Goal: Task Accomplishment & Management: Use online tool/utility

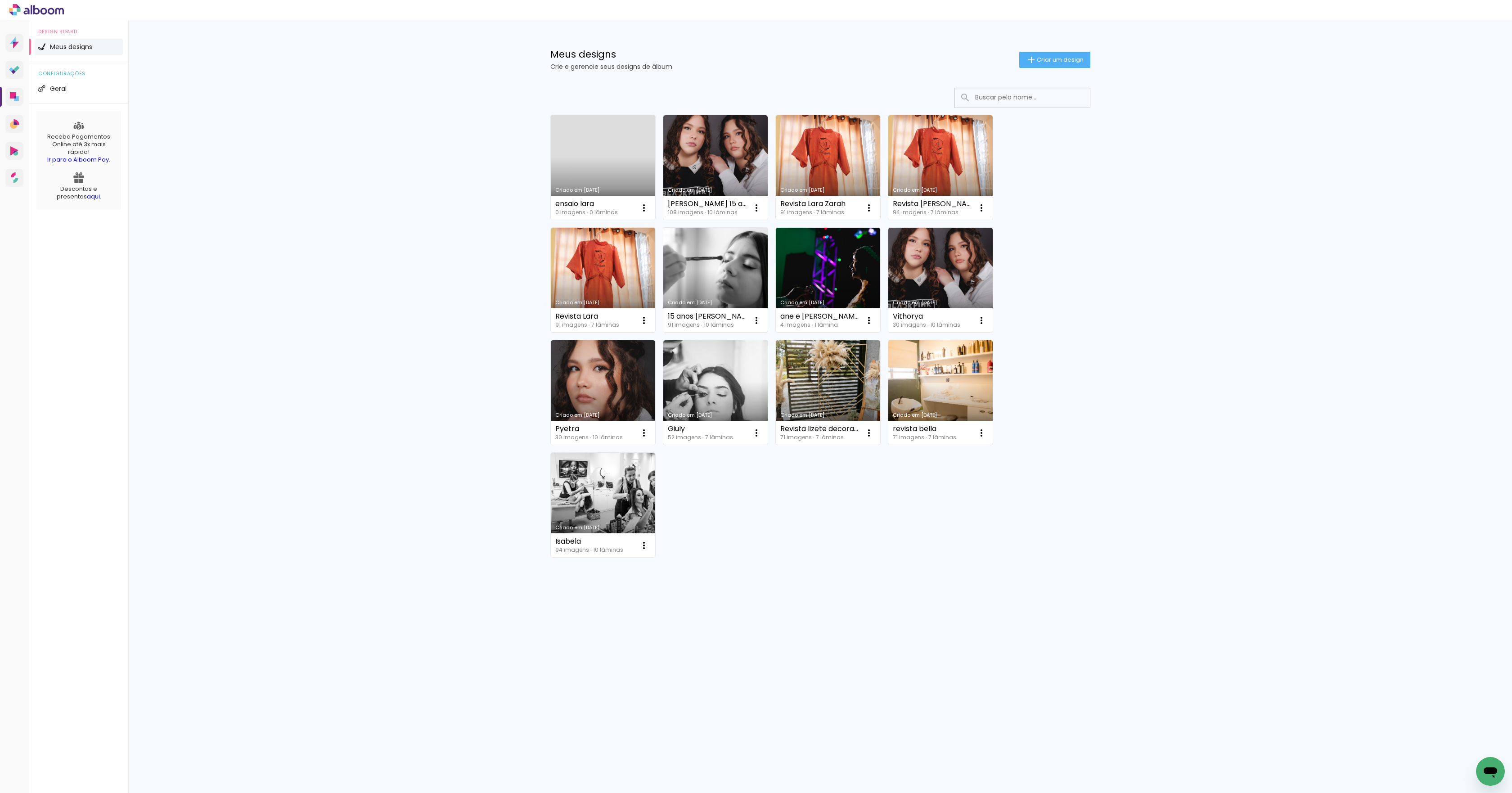
click at [707, 269] on link "Criado em [DATE]" at bounding box center [716, 280] width 104 height 104
